Goal: Find specific page/section: Find specific page/section

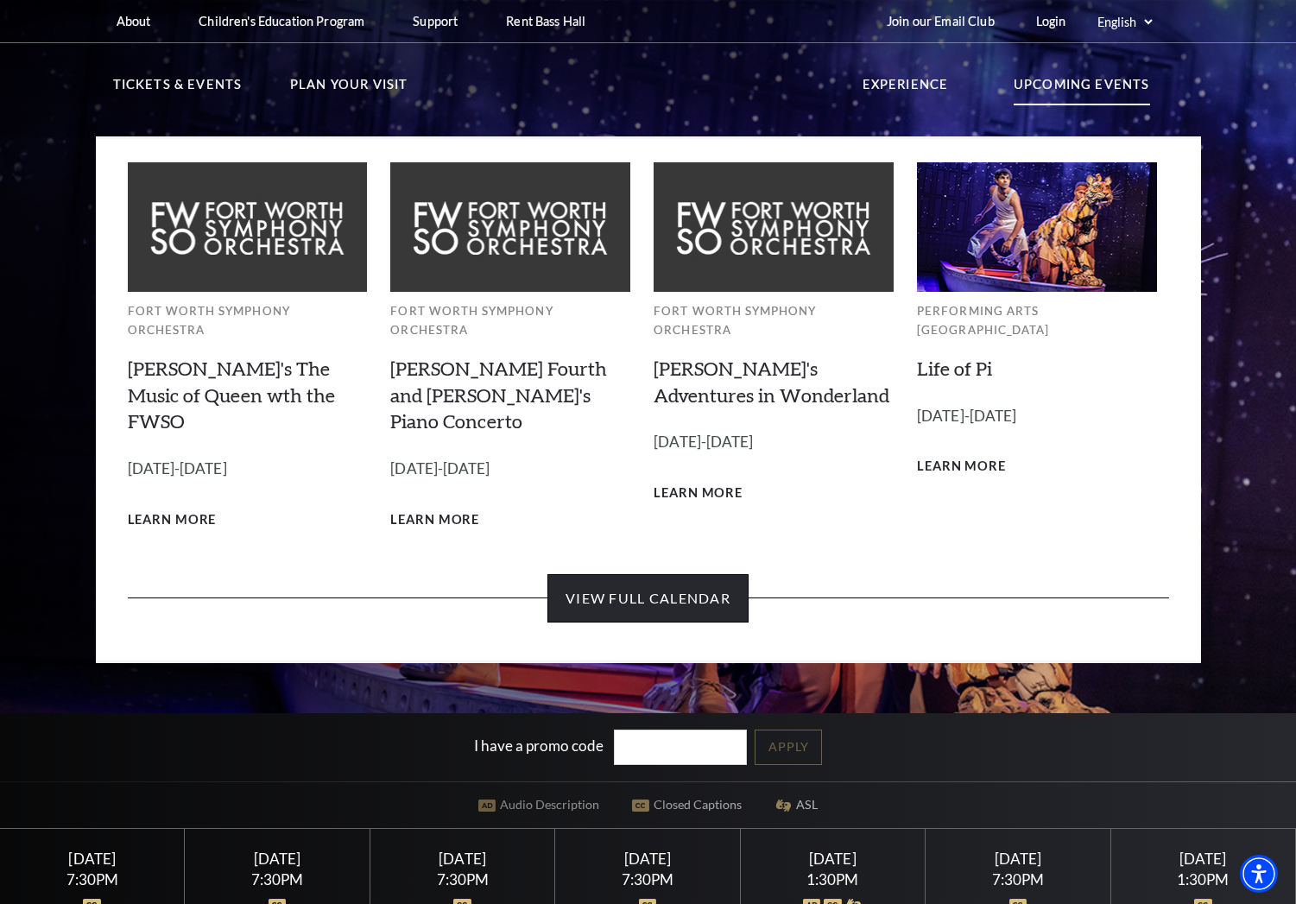
click at [653, 574] on link "View Full Calendar" at bounding box center [648, 598] width 201 height 48
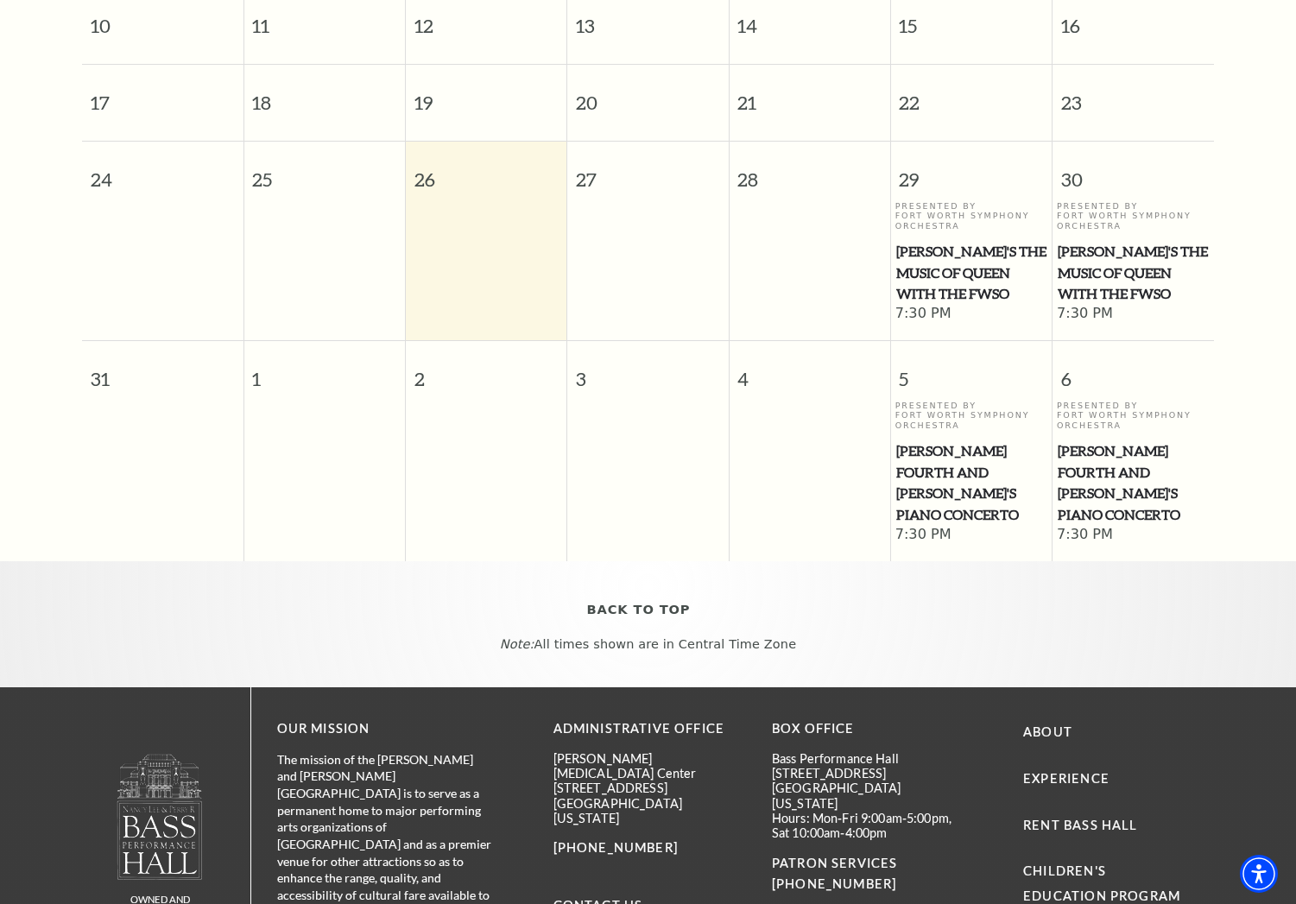
scroll to position [239, 0]
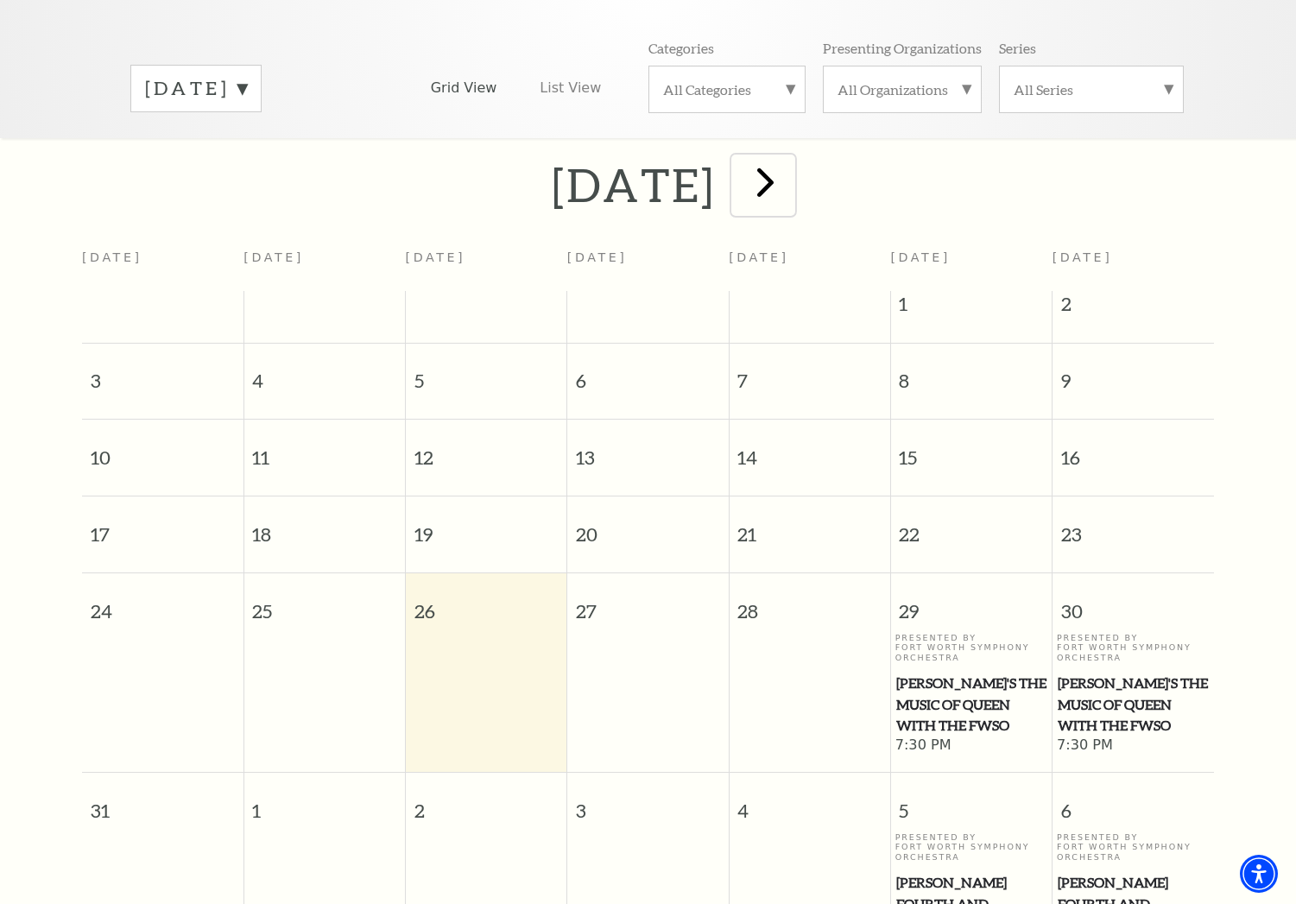
click at [790, 164] on span "next" at bounding box center [765, 181] width 49 height 49
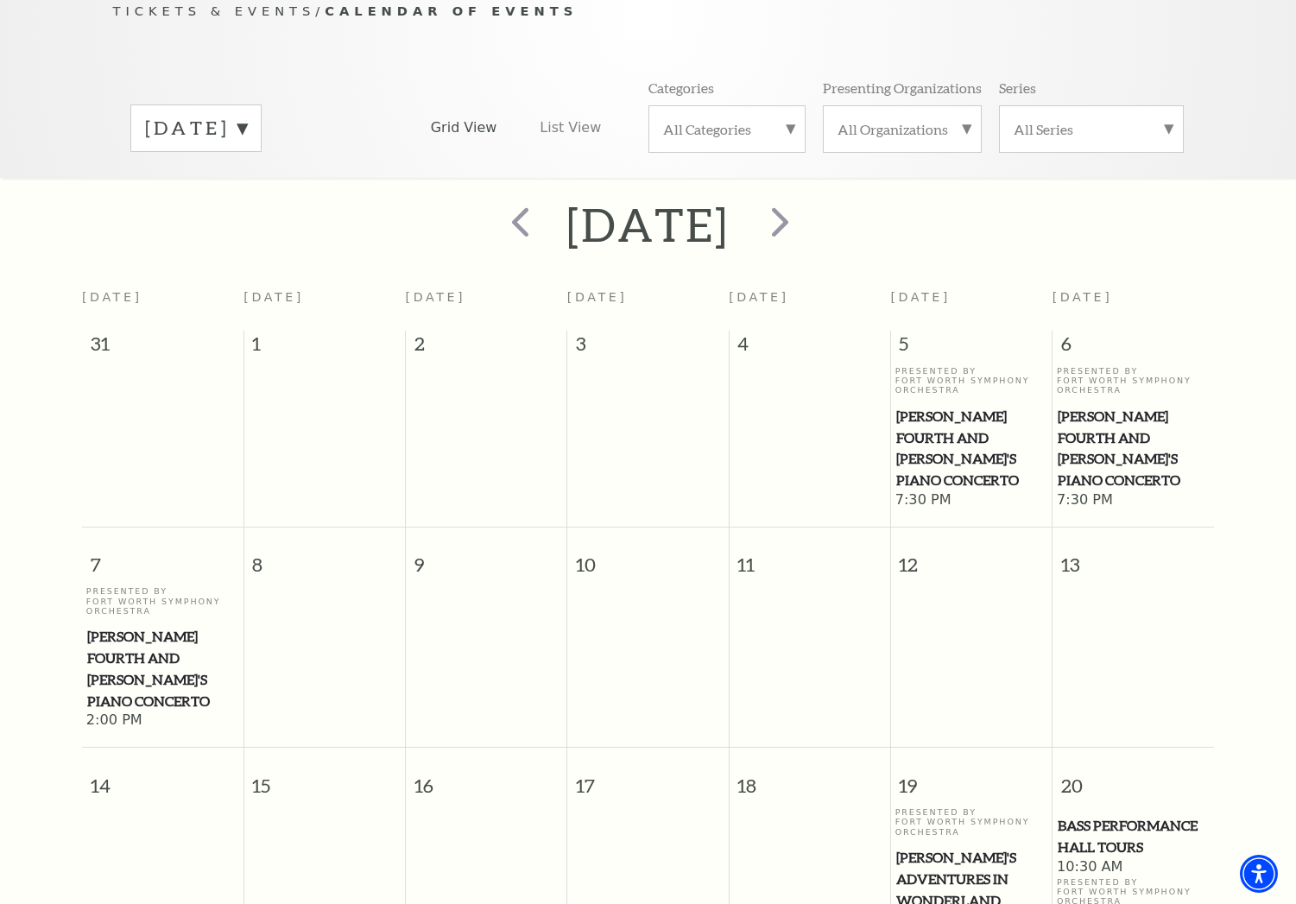
scroll to position [0, 0]
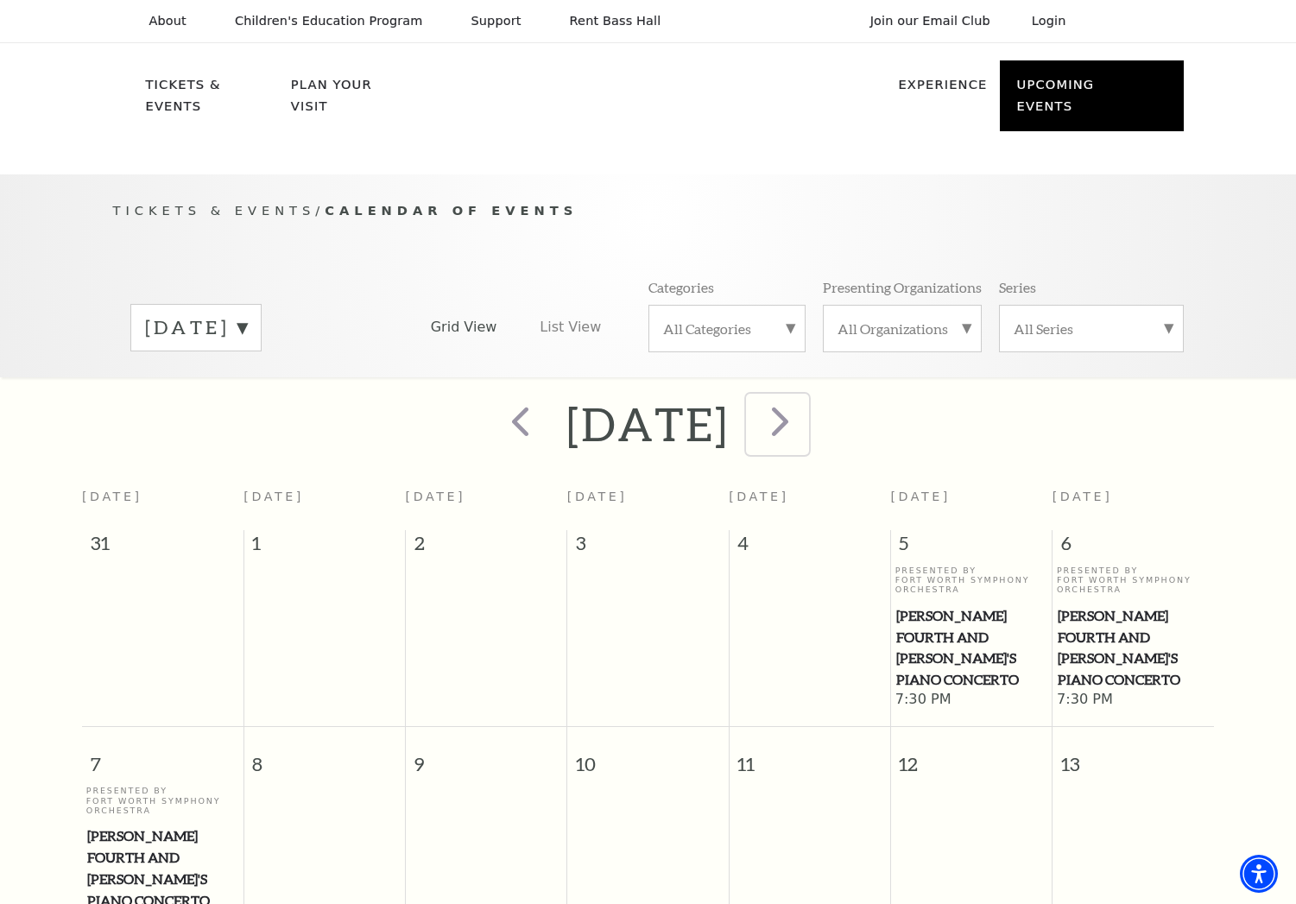
click at [805, 408] on span "next" at bounding box center [780, 420] width 49 height 49
